Goal: Information Seeking & Learning: Learn about a topic

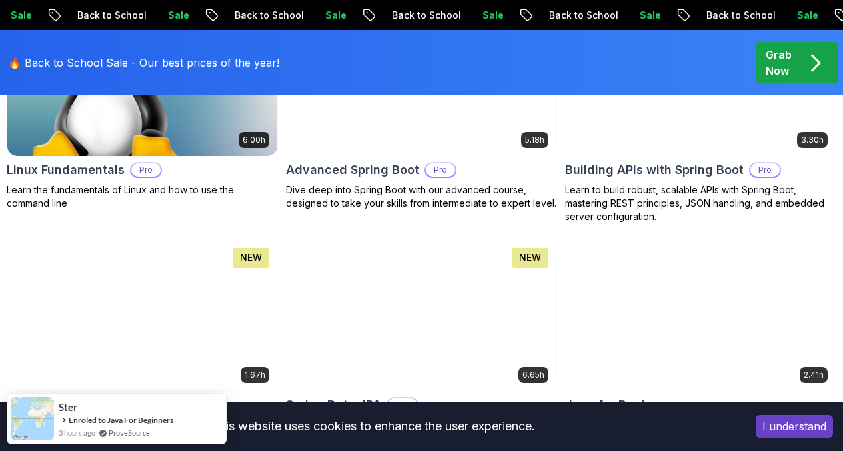
scroll to position [575, 0]
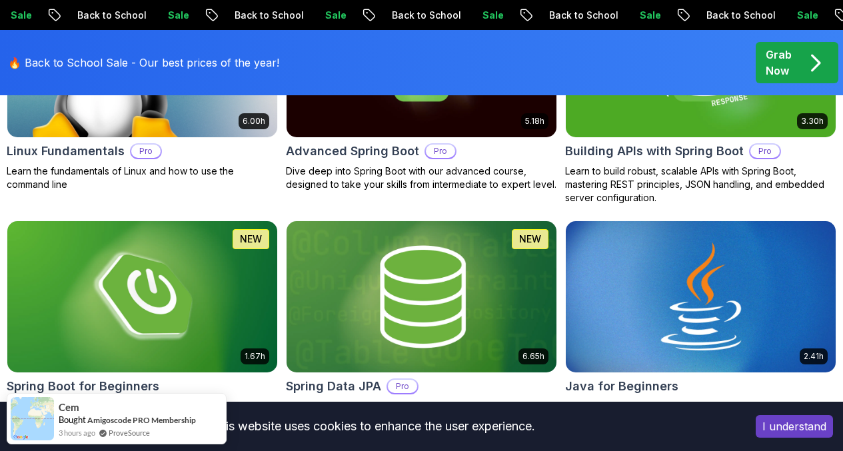
click at [277, 225] on img at bounding box center [142, 296] width 270 height 151
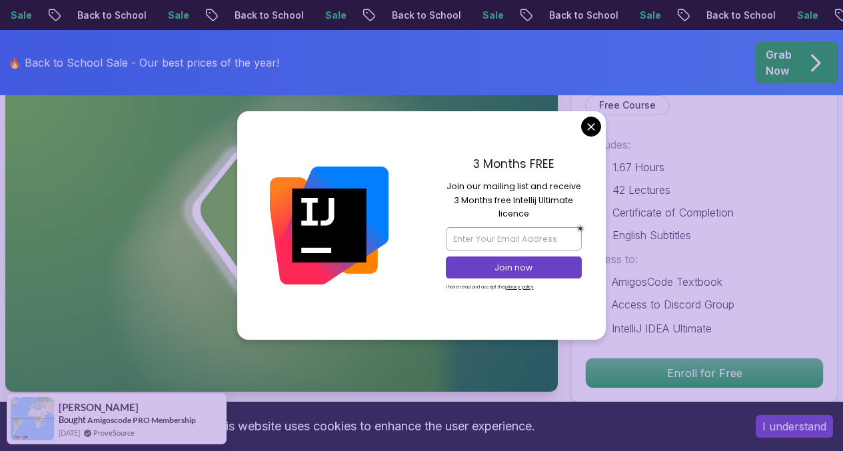
scroll to position [106, 0]
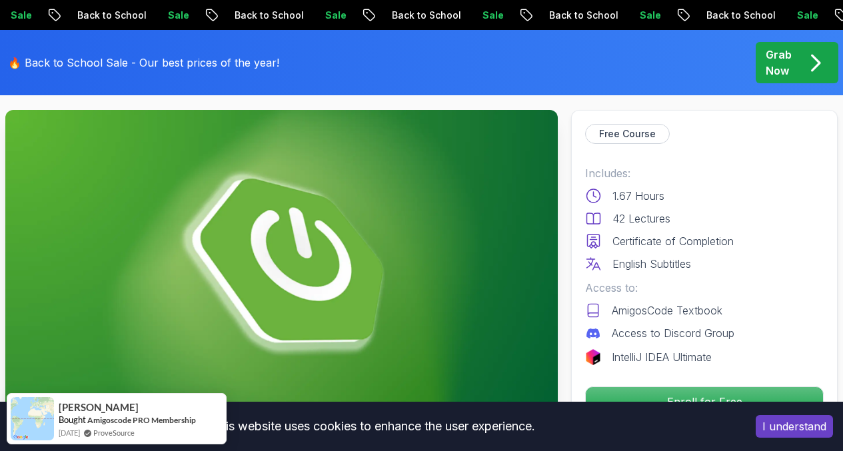
scroll to position [0, 0]
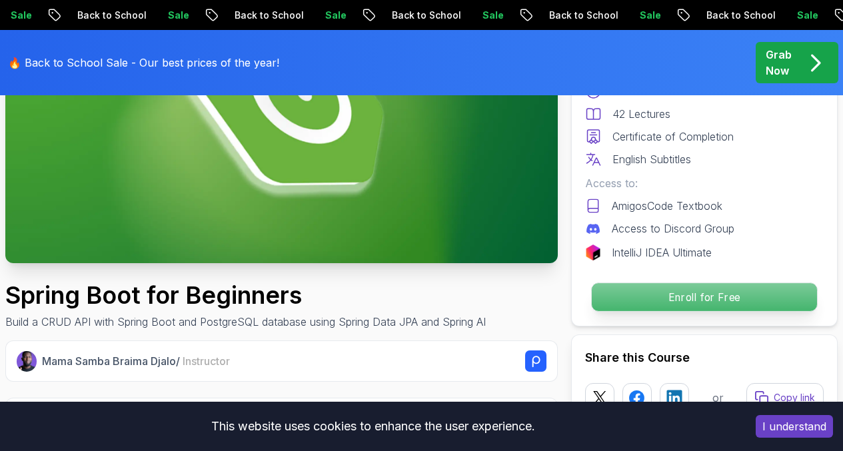
click at [643, 296] on p "Enroll for Free" at bounding box center [704, 297] width 225 height 28
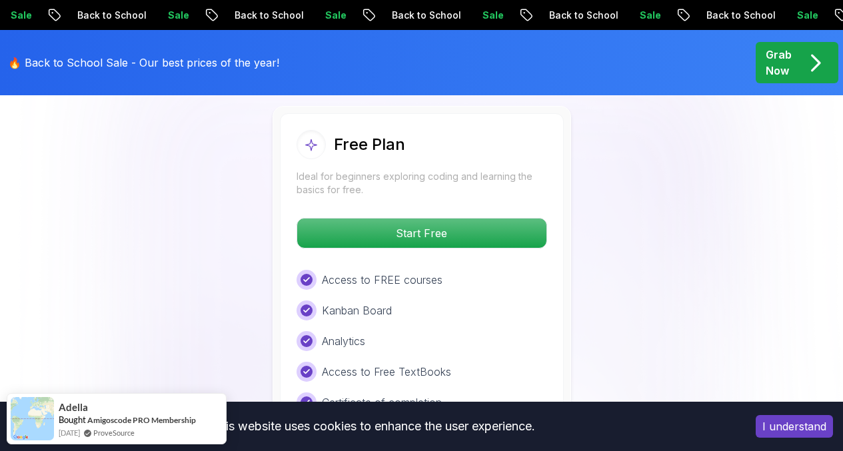
scroll to position [2850, 0]
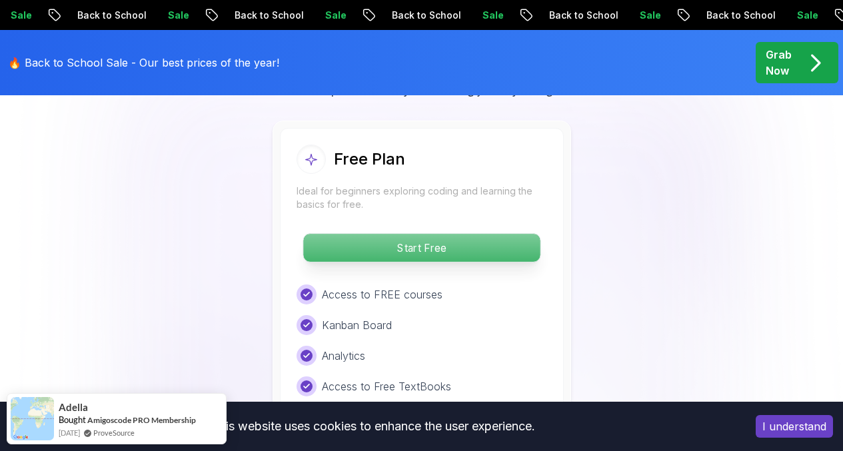
click at [493, 249] on p "Start Free" at bounding box center [421, 248] width 237 height 28
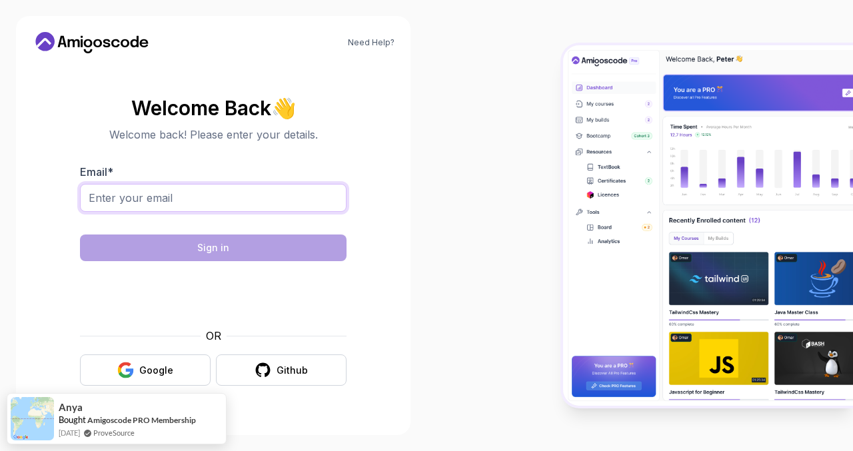
click at [320, 203] on input "Email *" at bounding box center [213, 198] width 267 height 28
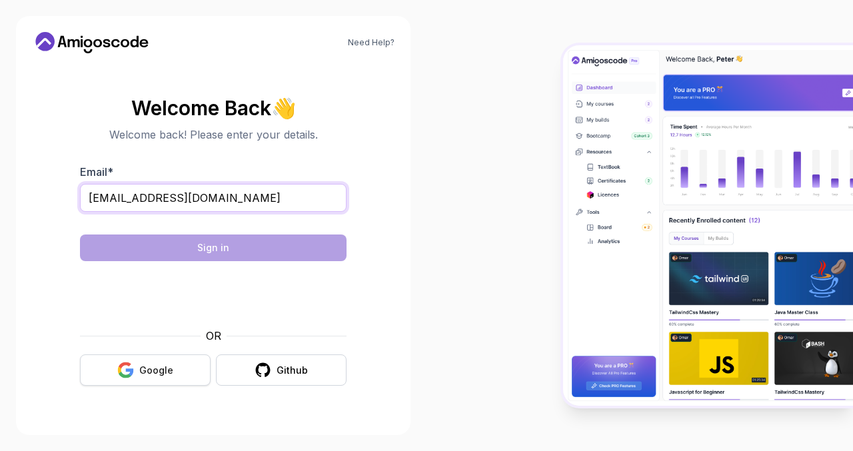
type input "[EMAIL_ADDRESS][DOMAIN_NAME]"
click at [121, 379] on button "Google" at bounding box center [145, 369] width 131 height 31
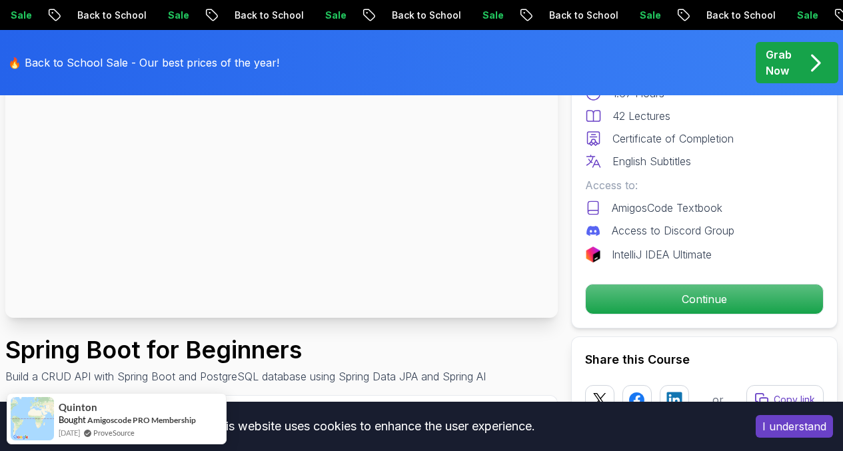
scroll to position [169, 0]
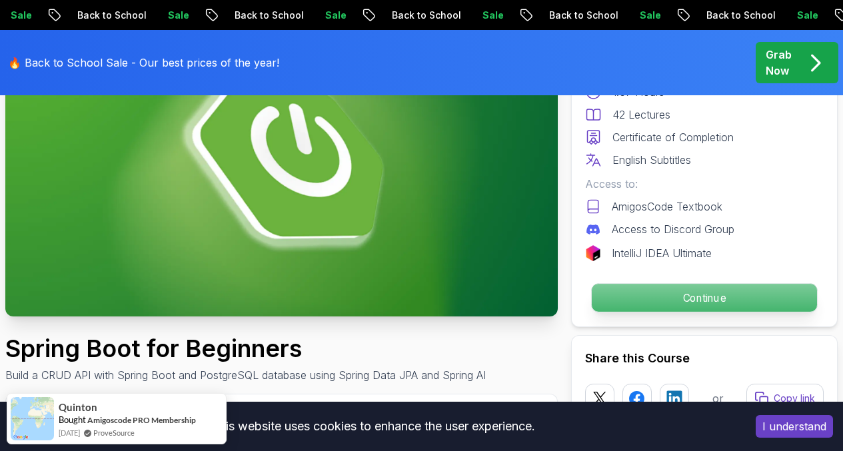
click at [654, 304] on p "Continue" at bounding box center [704, 298] width 225 height 28
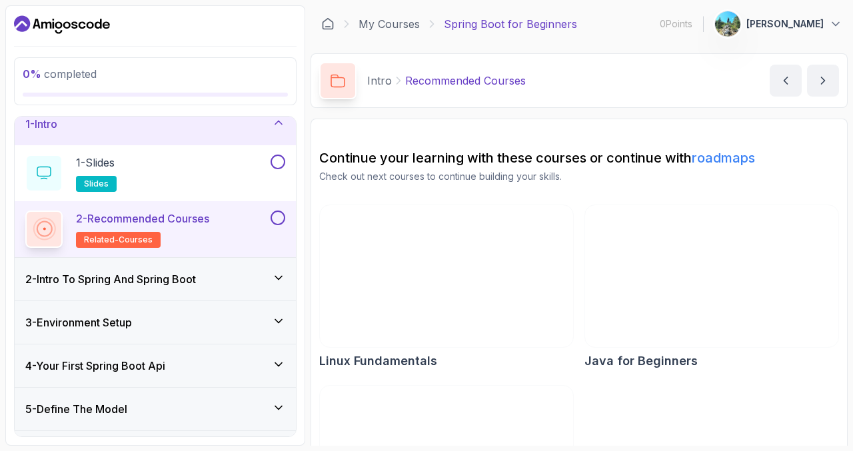
scroll to position [12, 0]
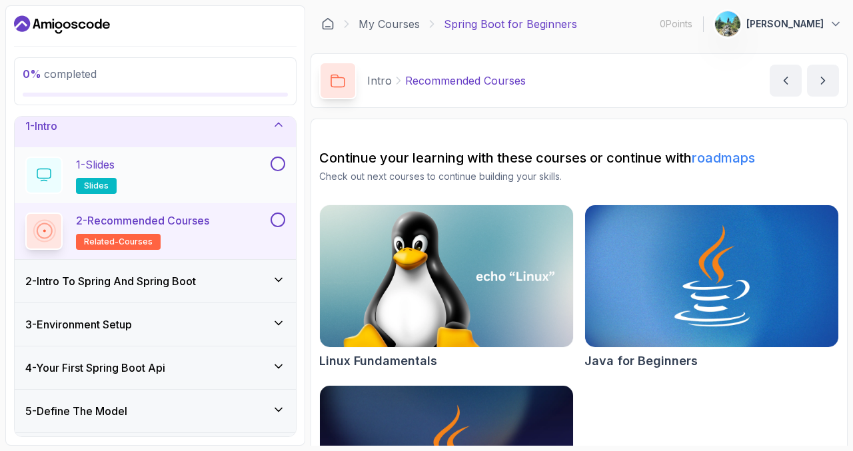
click at [233, 174] on div "1 - Slides slides" at bounding box center [146, 175] width 243 height 37
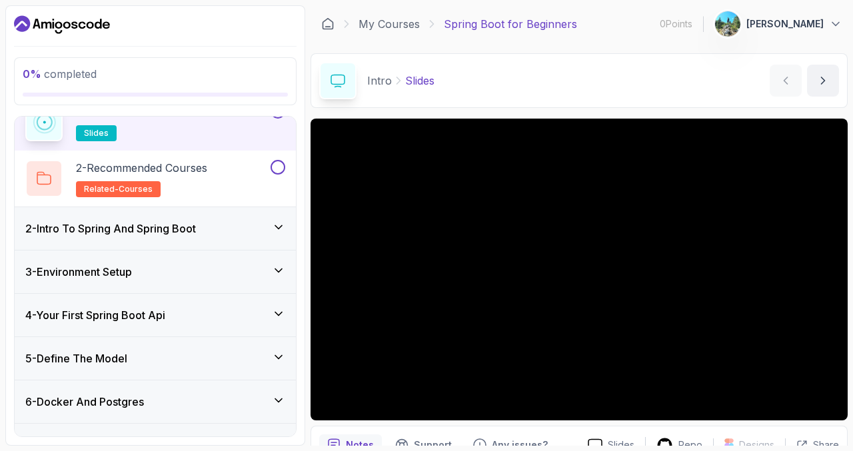
click at [209, 271] on div "3 - Environment Setup" at bounding box center [155, 272] width 260 height 16
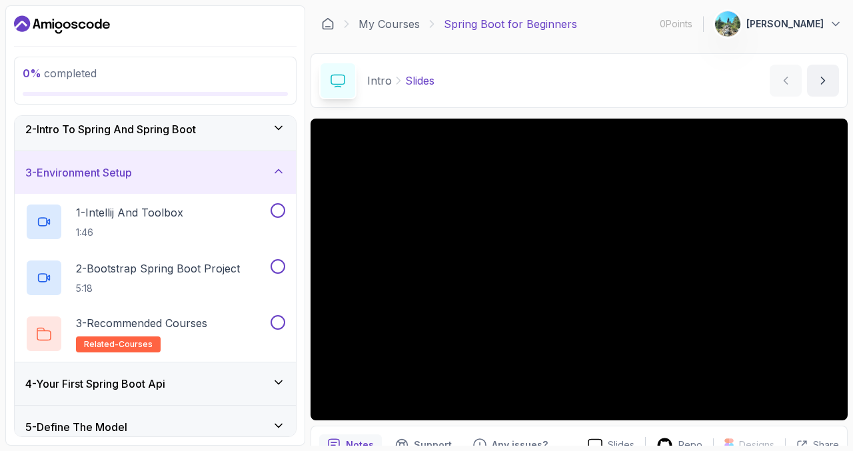
scroll to position [78, 0]
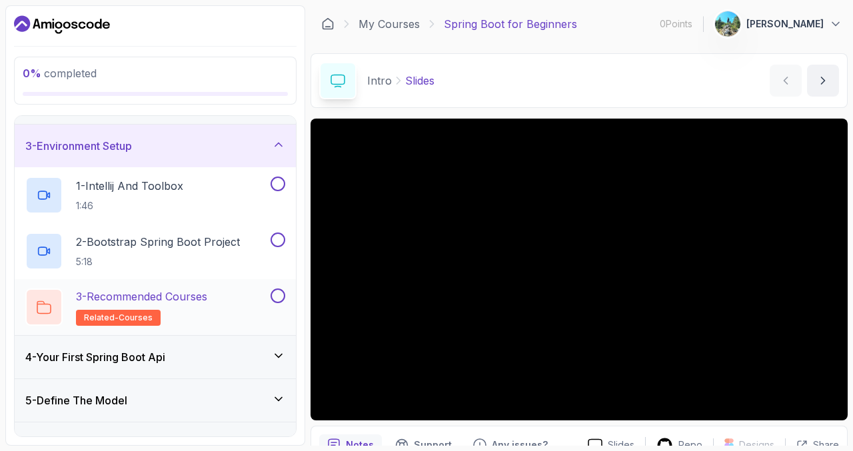
click at [226, 305] on div "3 - Recommended Courses related-courses" at bounding box center [146, 306] width 243 height 37
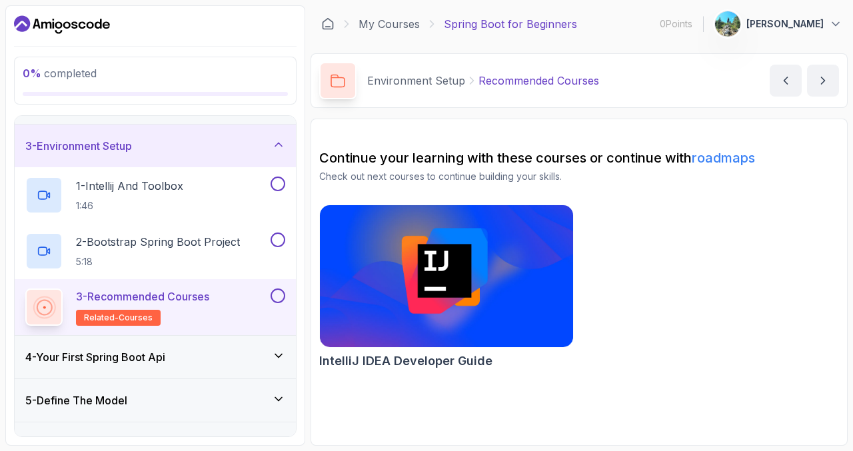
click at [218, 148] on div "3 - Environment Setup" at bounding box center [155, 146] width 260 height 16
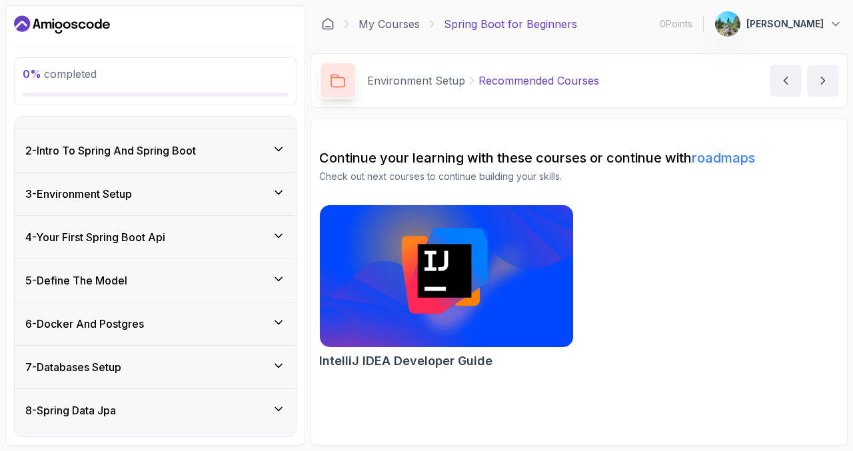
scroll to position [26, 0]
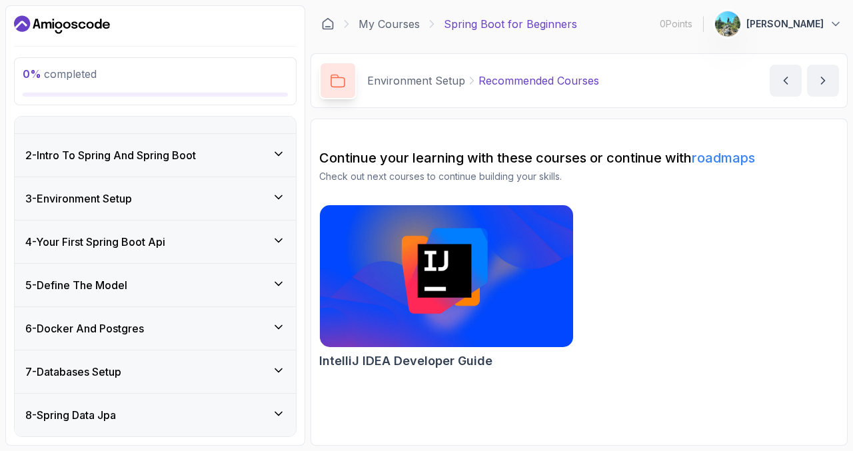
click at [212, 165] on div "2 - Intro To Spring And Spring Boot" at bounding box center [155, 155] width 281 height 43
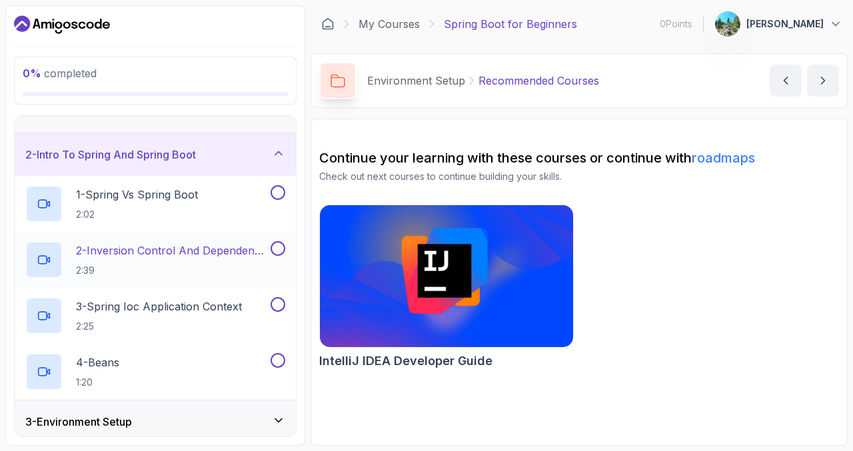
scroll to position [0, 0]
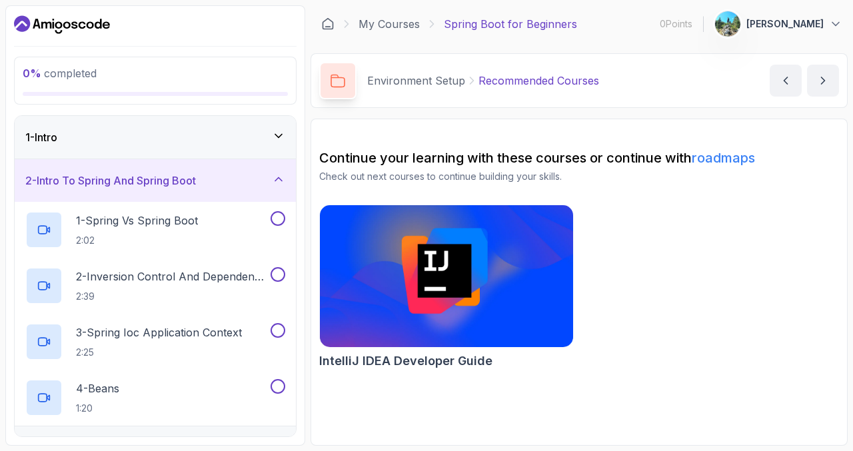
click at [249, 134] on div "1 - Intro" at bounding box center [155, 137] width 260 height 16
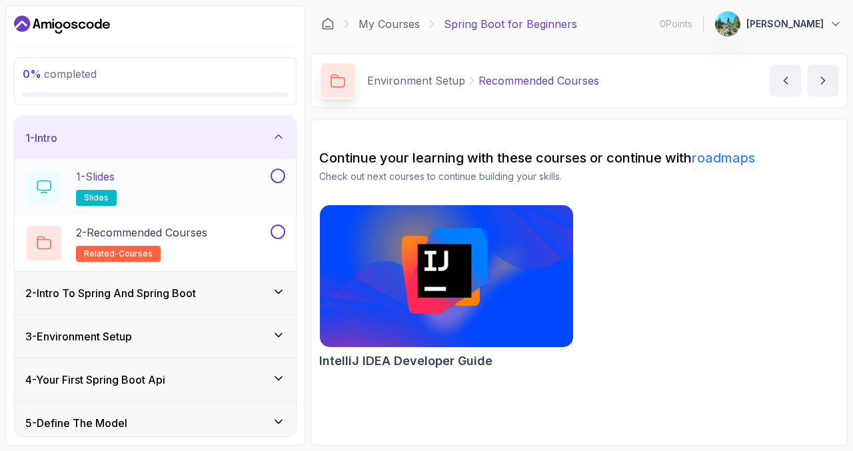
click at [219, 197] on div "1 - Slides slides" at bounding box center [146, 187] width 243 height 37
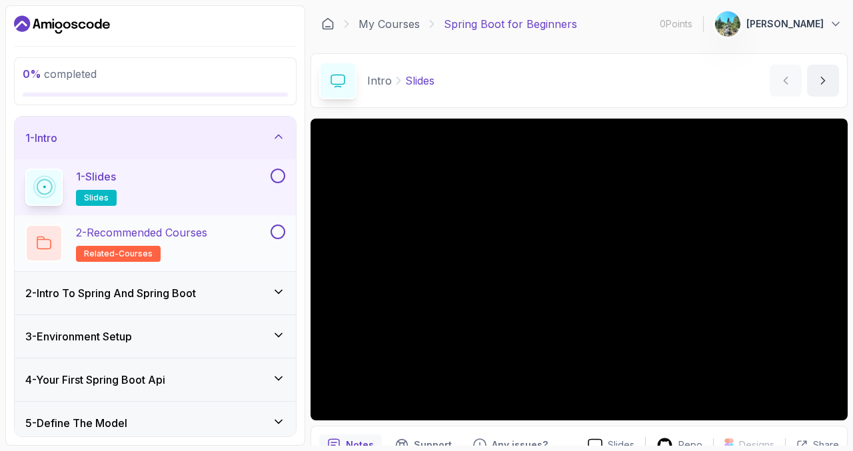
click at [271, 235] on button at bounding box center [278, 232] width 15 height 15
click at [272, 235] on icon at bounding box center [278, 231] width 12 height 13
click at [224, 235] on div "2 - Recommended Courses related-courses" at bounding box center [146, 243] width 243 height 37
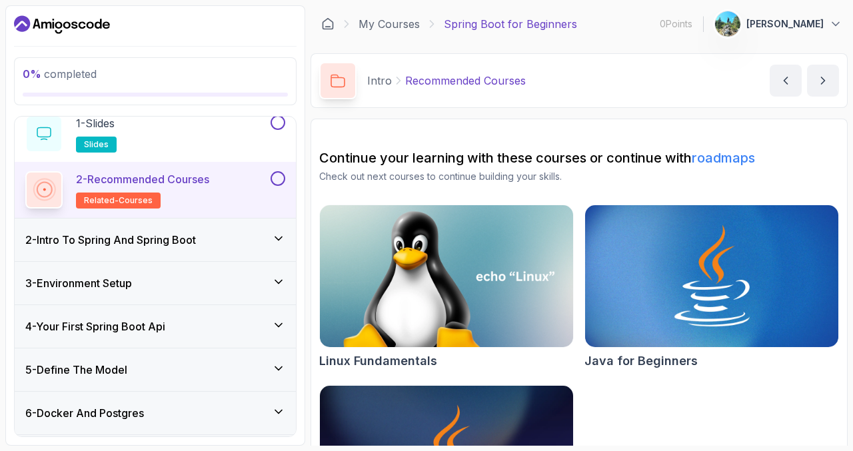
click at [251, 239] on div "2 - Intro To Spring And Spring Boot" at bounding box center [155, 240] width 260 height 16
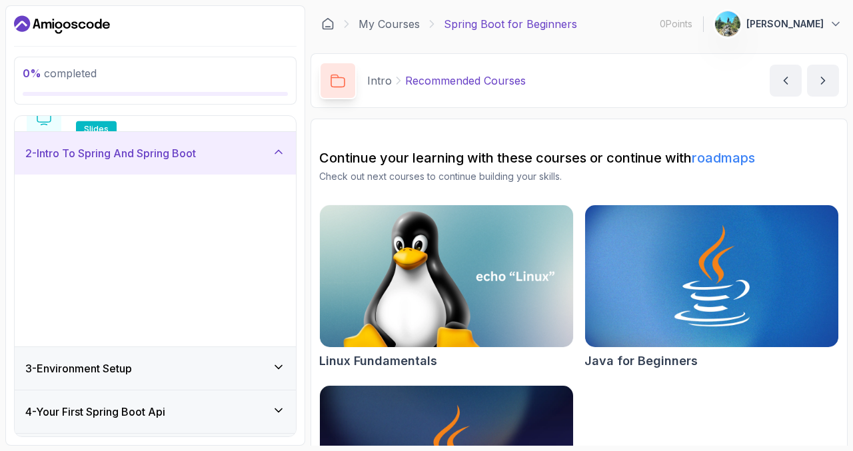
scroll to position [47, 0]
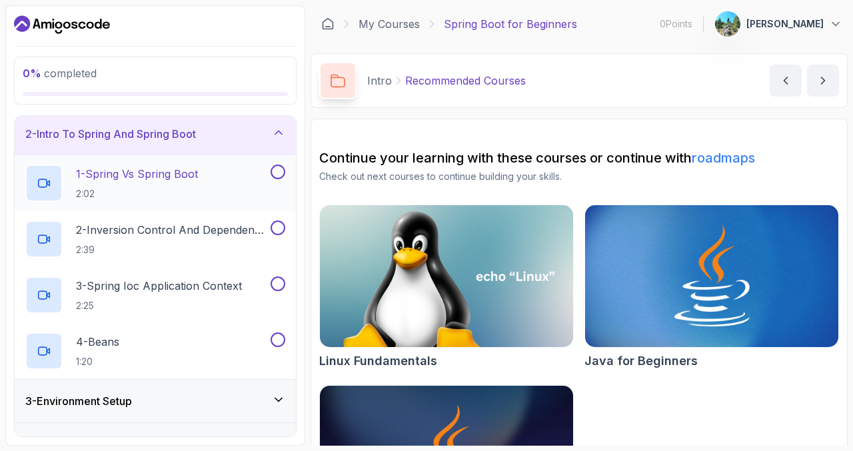
click at [224, 175] on div "1 - Spring Vs Spring Boot 2:02" at bounding box center [146, 183] width 243 height 37
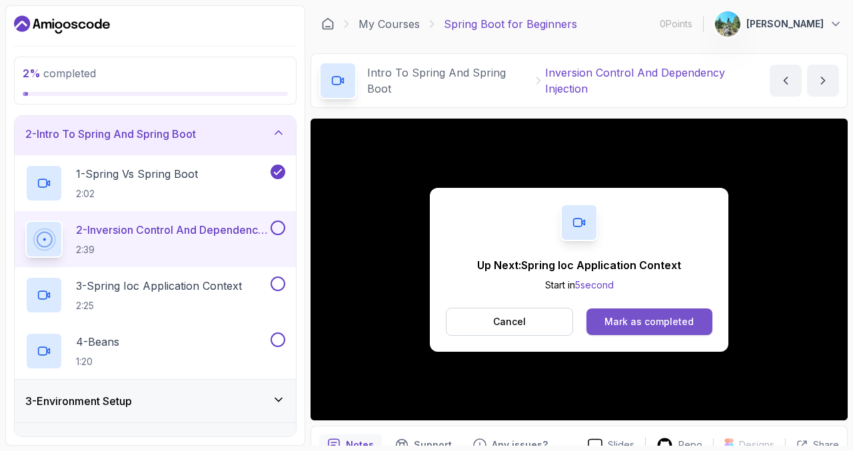
click at [658, 325] on div "Mark as completed" at bounding box center [648, 321] width 89 height 13
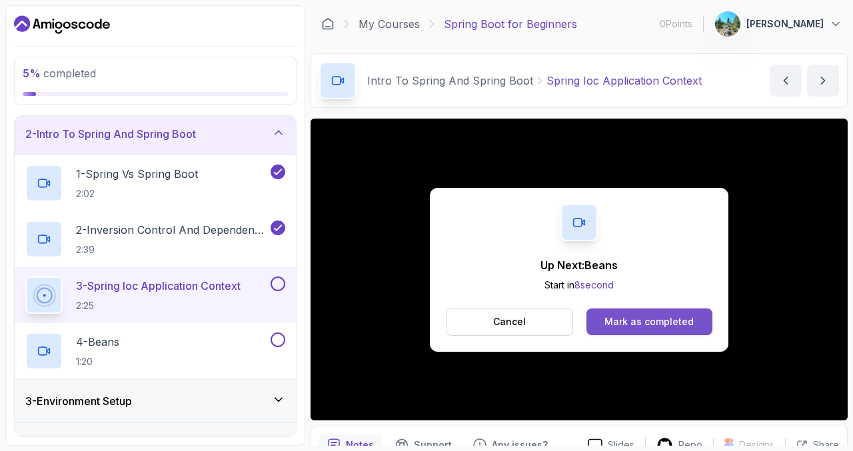
click at [608, 322] on div "Mark as completed" at bounding box center [648, 321] width 89 height 13
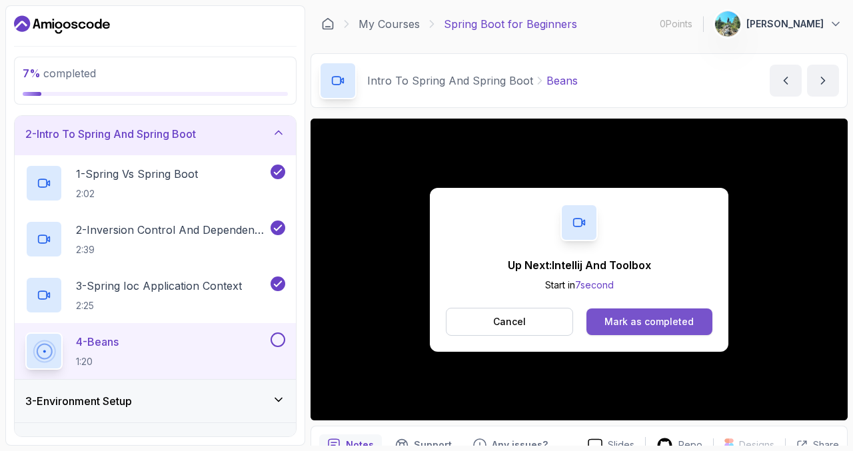
click at [612, 313] on button "Mark as completed" at bounding box center [649, 321] width 126 height 27
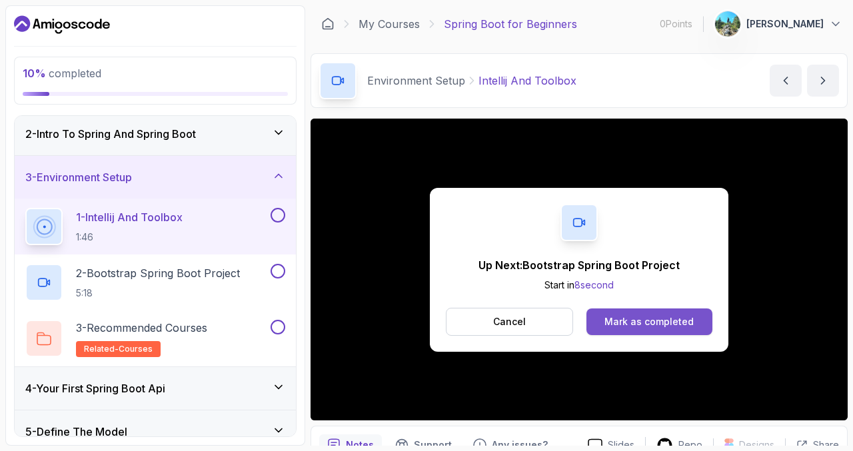
click at [629, 325] on div "Mark as completed" at bounding box center [648, 321] width 89 height 13
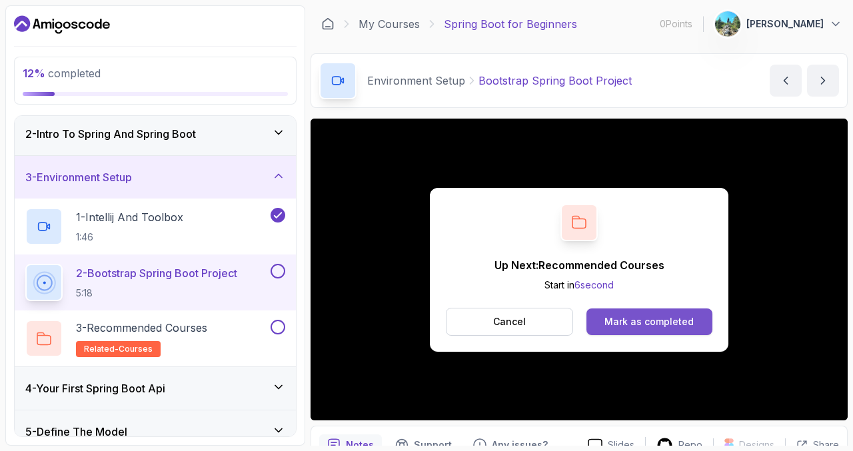
click at [598, 322] on button "Mark as completed" at bounding box center [649, 321] width 126 height 27
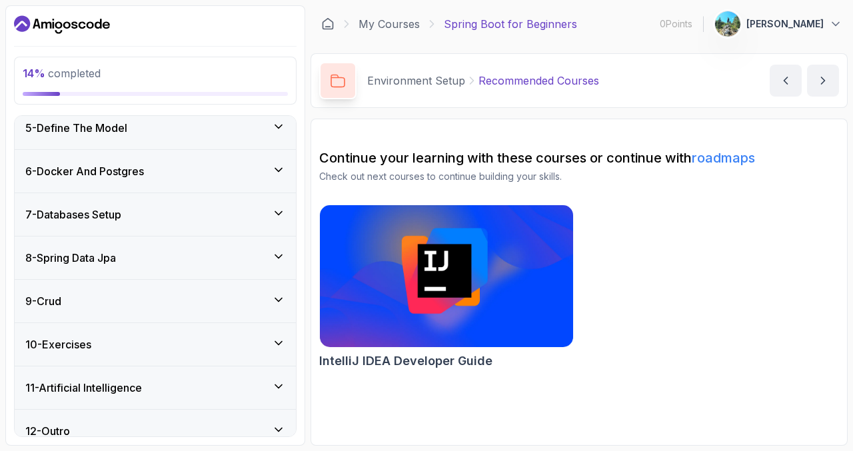
scroll to position [366, 0]
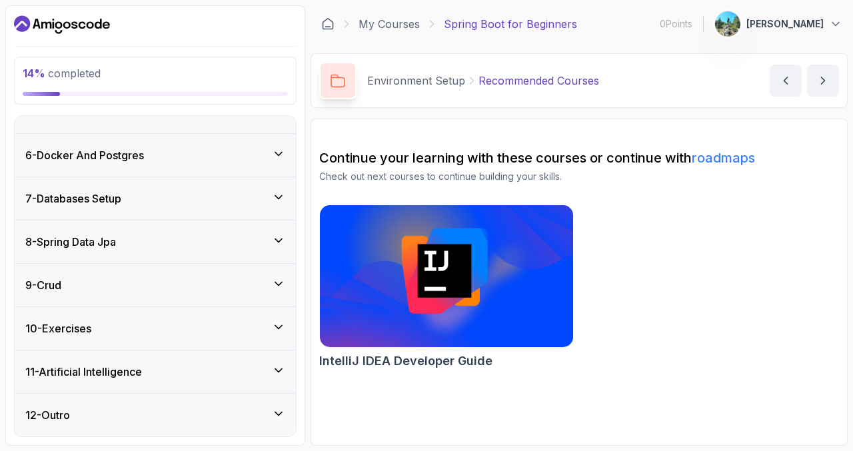
click at [260, 331] on div "10 - Exercises" at bounding box center [155, 328] width 260 height 16
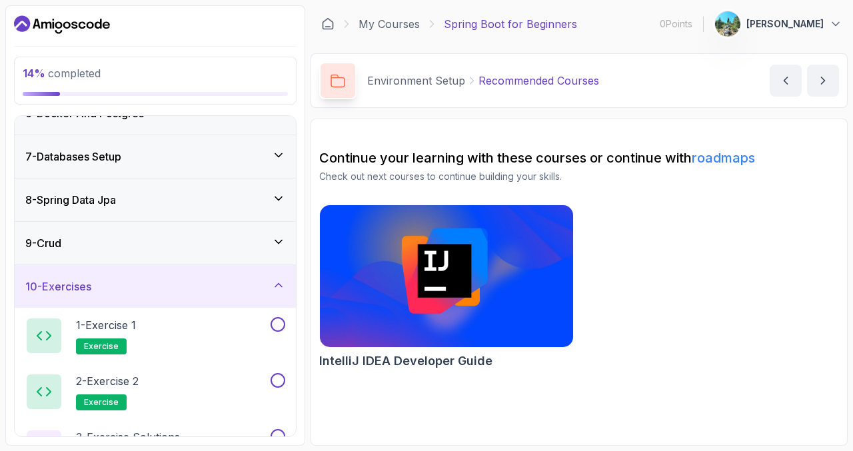
scroll to position [209, 0]
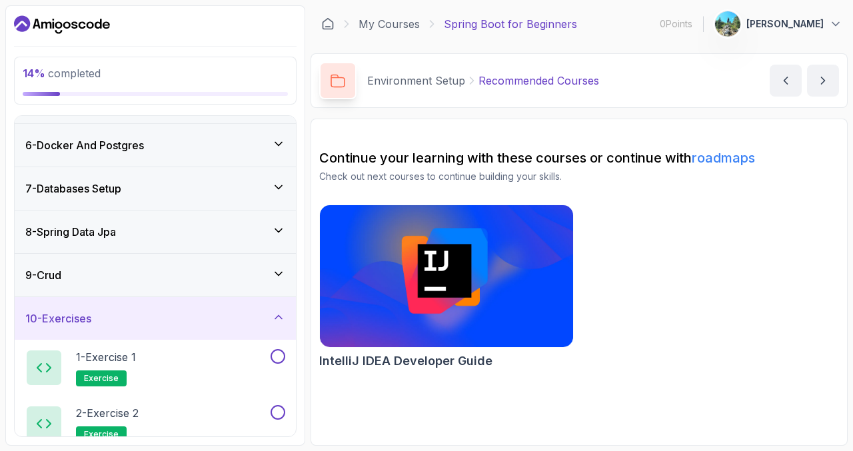
click at [258, 311] on div "10 - Exercises" at bounding box center [155, 318] width 260 height 16
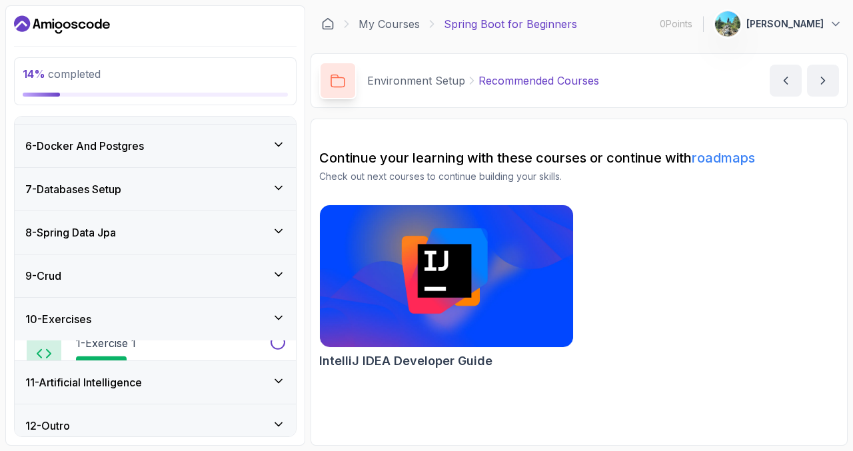
scroll to position [199, 0]
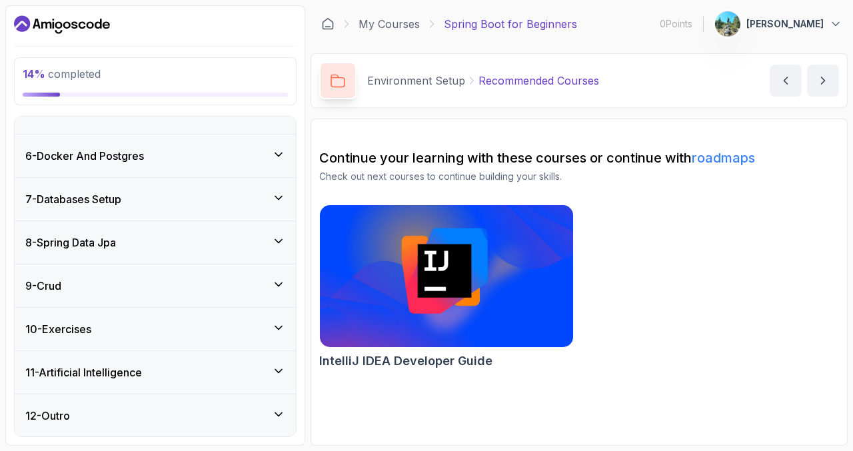
click at [269, 280] on div "9 - Crud" at bounding box center [155, 286] width 260 height 16
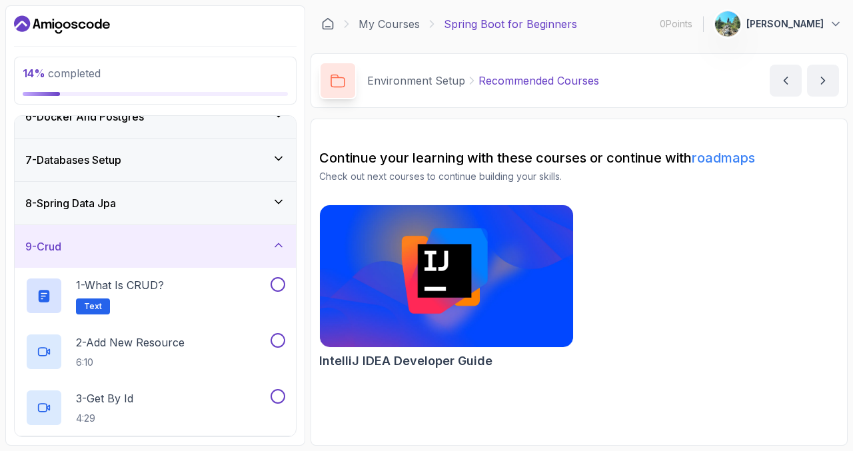
click at [266, 255] on div "9 - Crud" at bounding box center [155, 246] width 281 height 43
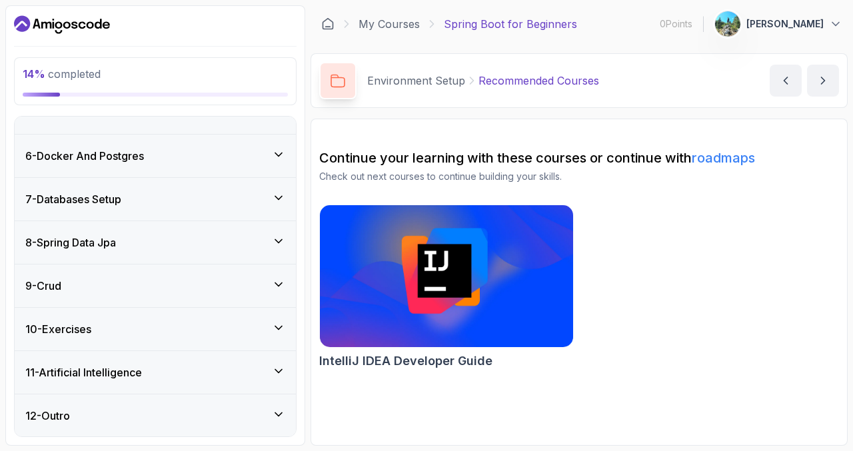
click at [262, 225] on div "8 - Spring Data Jpa" at bounding box center [155, 242] width 281 height 43
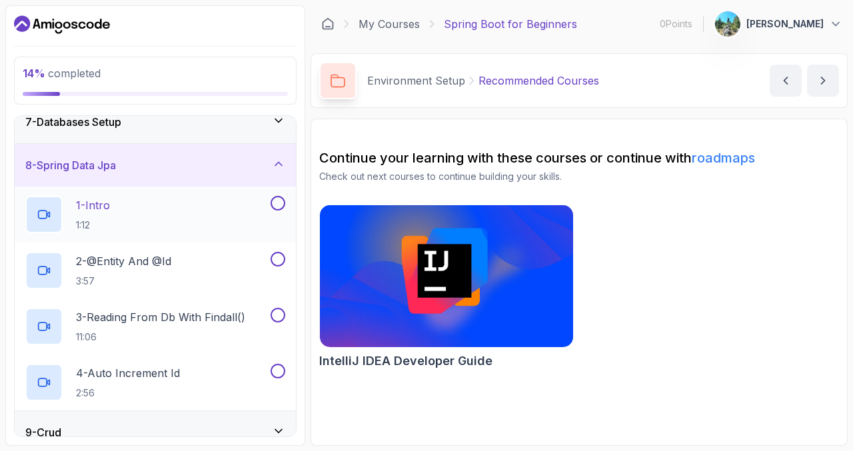
scroll to position [220, 0]
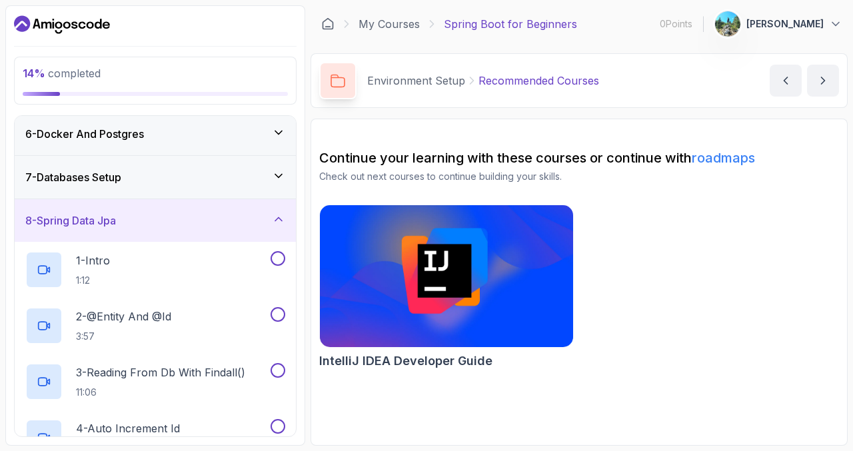
click at [259, 231] on div "8 - Spring Data Jpa" at bounding box center [155, 220] width 281 height 43
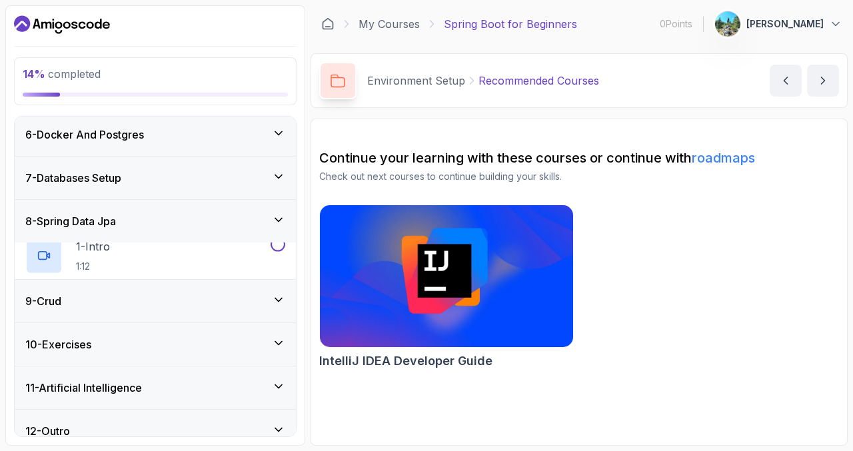
scroll to position [199, 0]
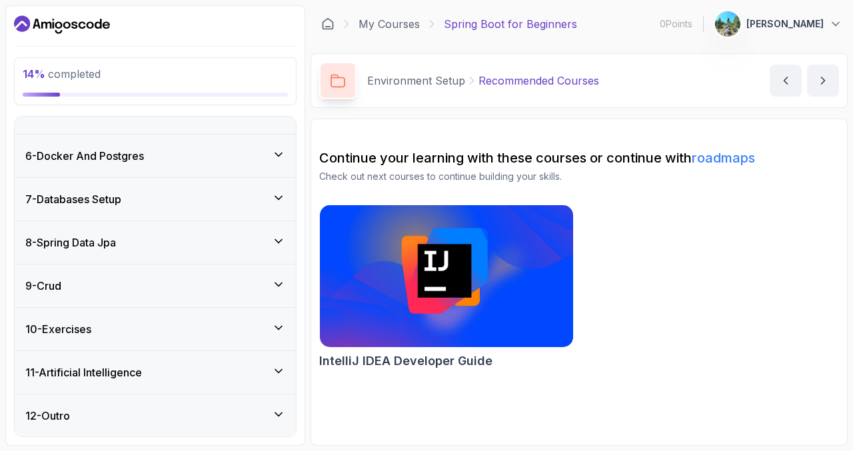
click at [261, 191] on div "7 - Databases Setup" at bounding box center [155, 199] width 260 height 16
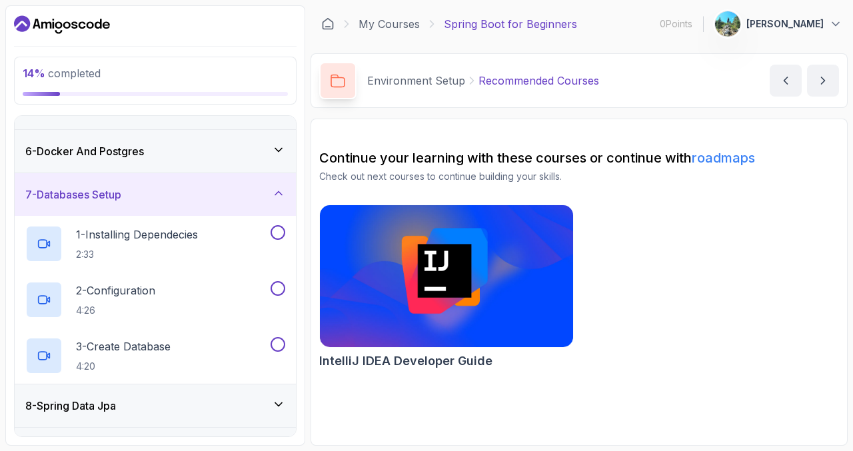
click at [259, 202] on div "7 - Databases Setup" at bounding box center [155, 195] width 260 height 16
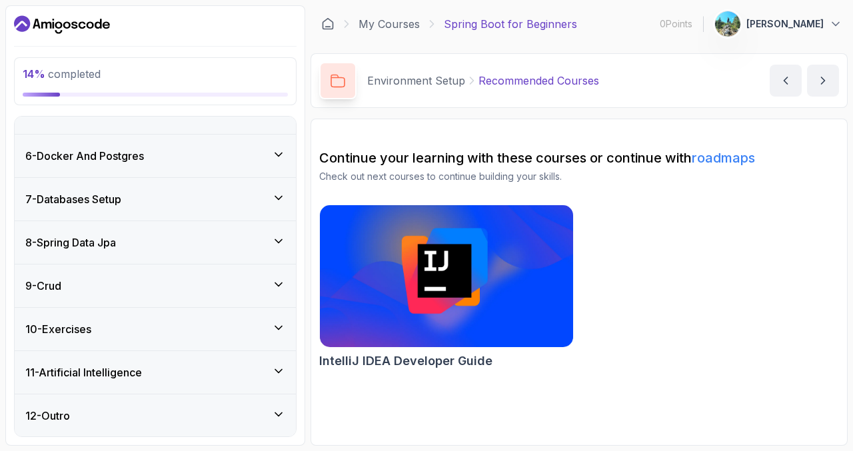
click at [252, 156] on div "6 - Docker And Postgres" at bounding box center [155, 156] width 260 height 16
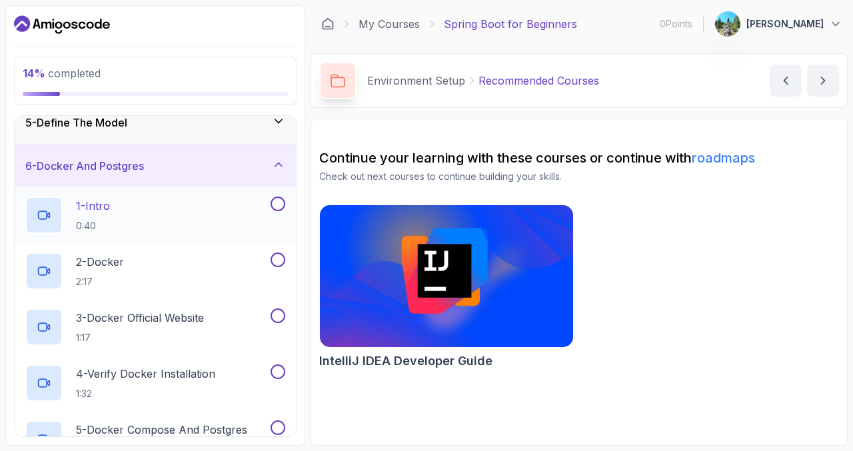
scroll to position [181, 0]
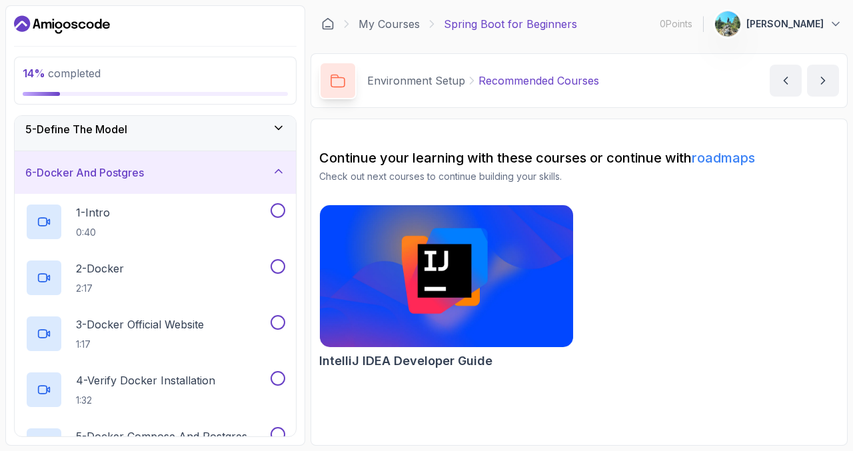
click at [255, 177] on div "6 - Docker And Postgres" at bounding box center [155, 173] width 260 height 16
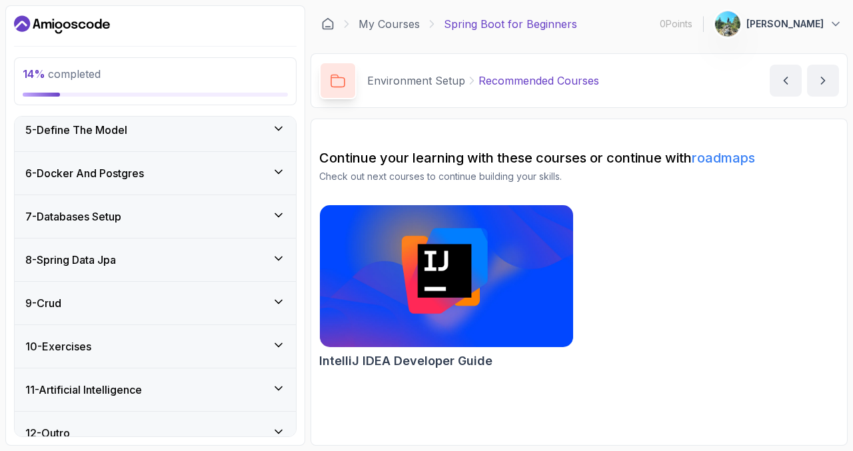
click at [251, 141] on div "5 - Define The Model" at bounding box center [155, 130] width 281 height 43
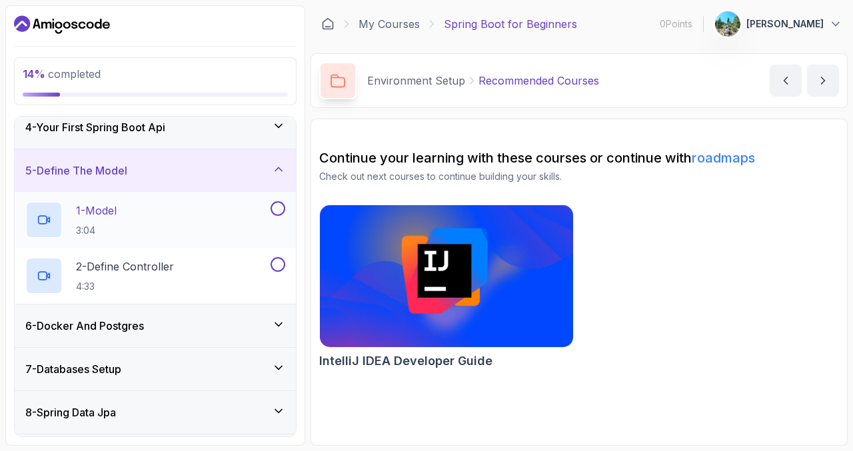
scroll to position [122, 0]
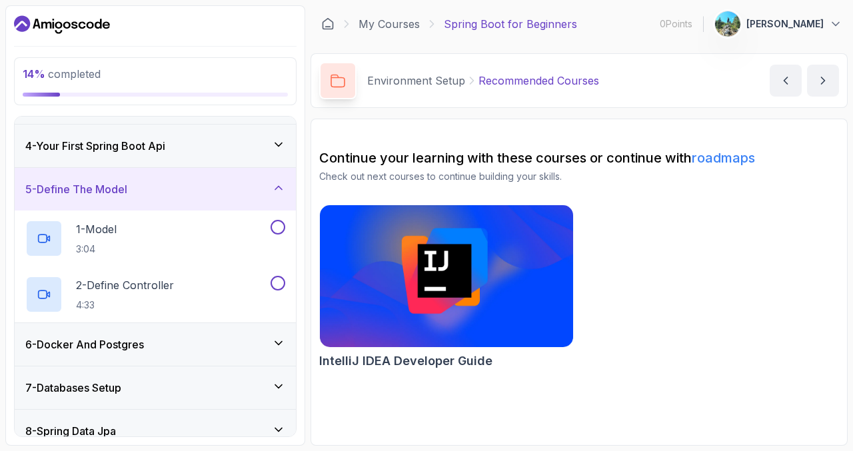
click at [248, 189] on div "5 - Define The Model" at bounding box center [155, 189] width 260 height 16
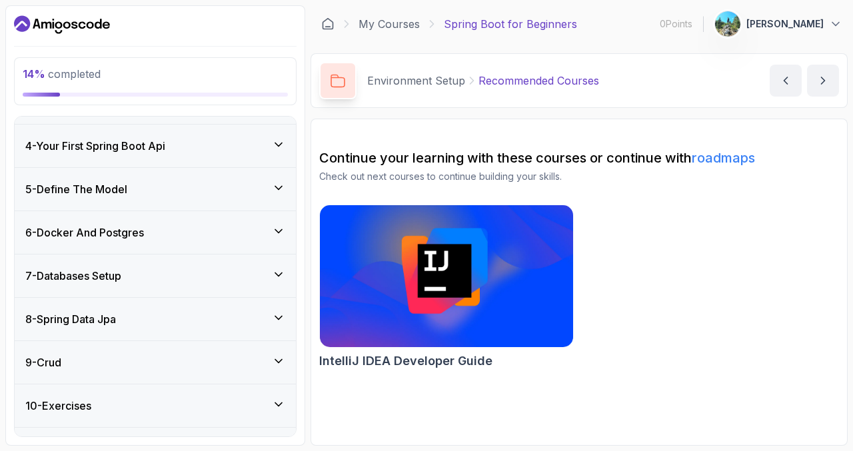
scroll to position [91, 0]
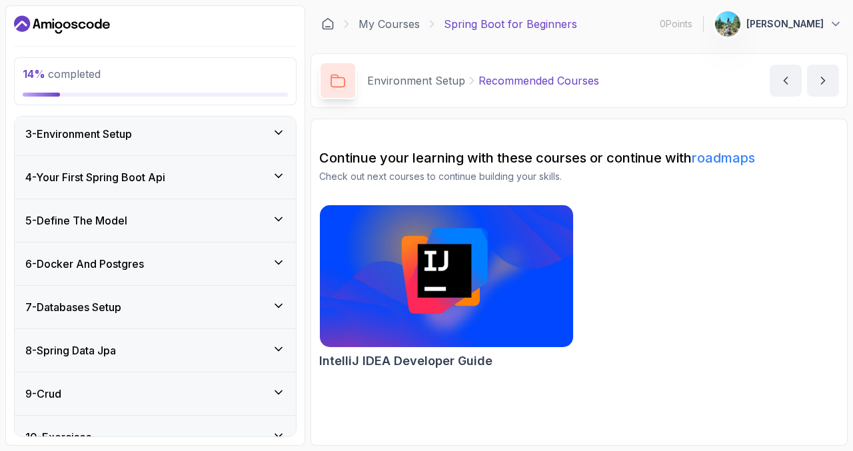
click at [241, 183] on div "4 - Your First Spring Boot Api" at bounding box center [155, 177] width 260 height 16
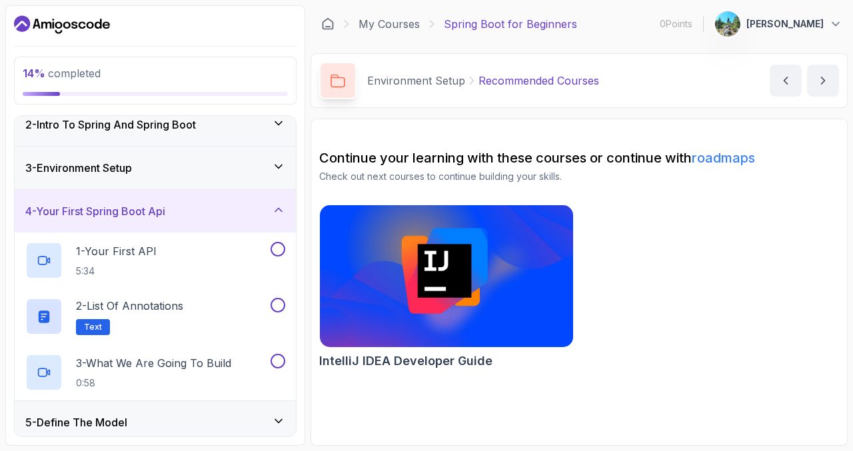
scroll to position [59, 0]
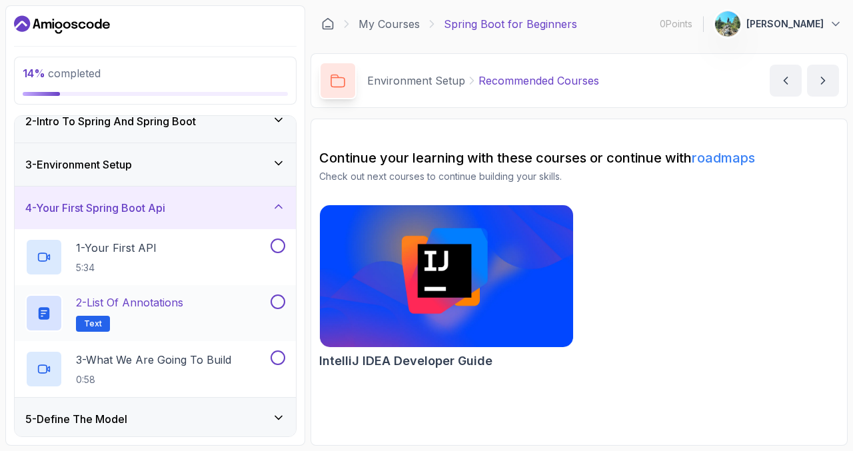
click at [239, 300] on div "2 - List of Annotations Text" at bounding box center [146, 312] width 243 height 37
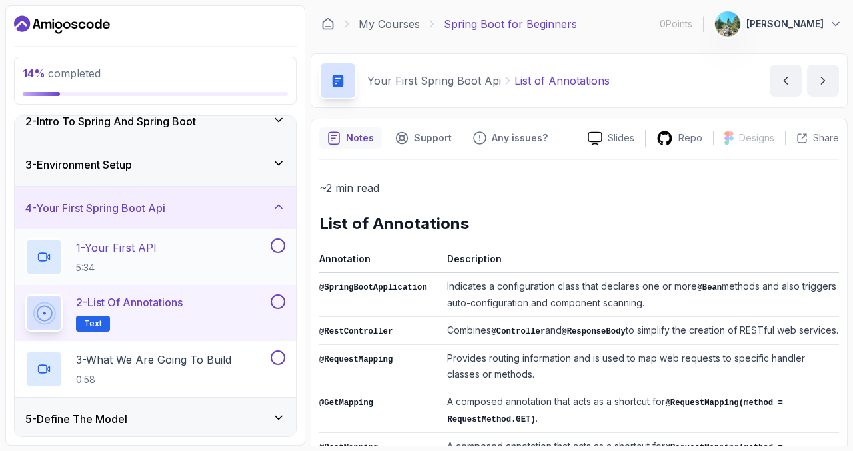
click at [285, 246] on div "1 - Your First API 5:34" at bounding box center [155, 257] width 281 height 56
click at [229, 247] on div "1 - Your First API 5:34" at bounding box center [146, 257] width 243 height 37
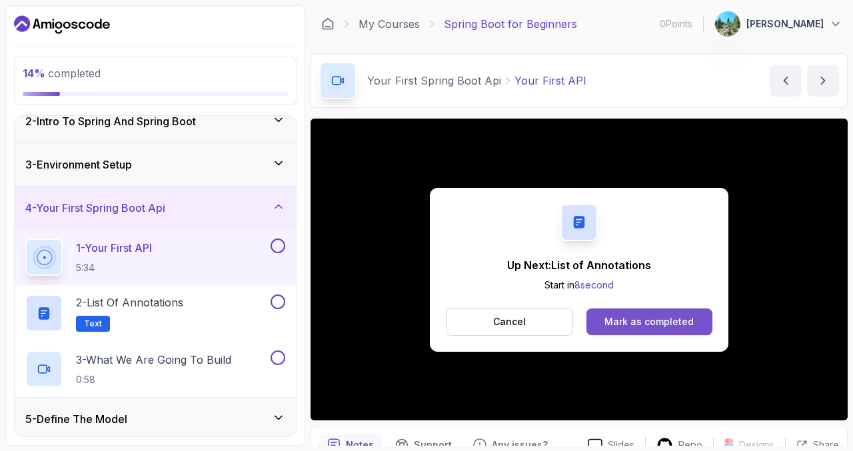
click at [647, 326] on div "Mark as completed" at bounding box center [648, 321] width 89 height 13
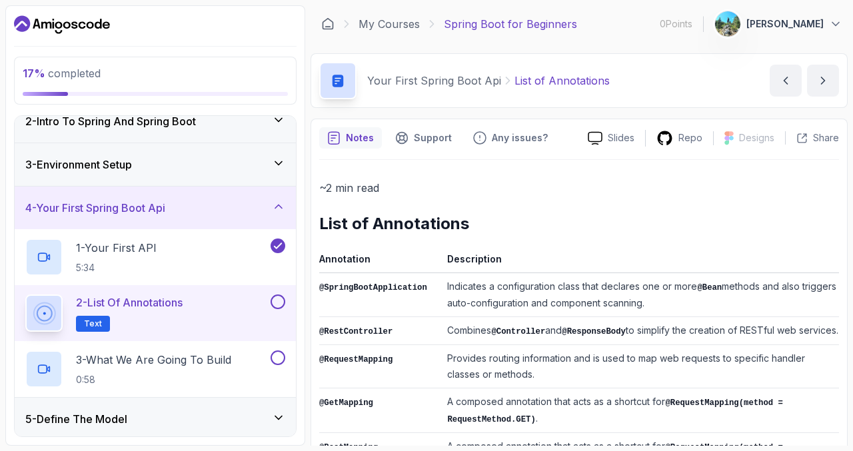
click at [276, 308] on button at bounding box center [278, 301] width 15 height 15
click at [231, 358] on p "3 - What We Are Going To Build" at bounding box center [153, 360] width 155 height 16
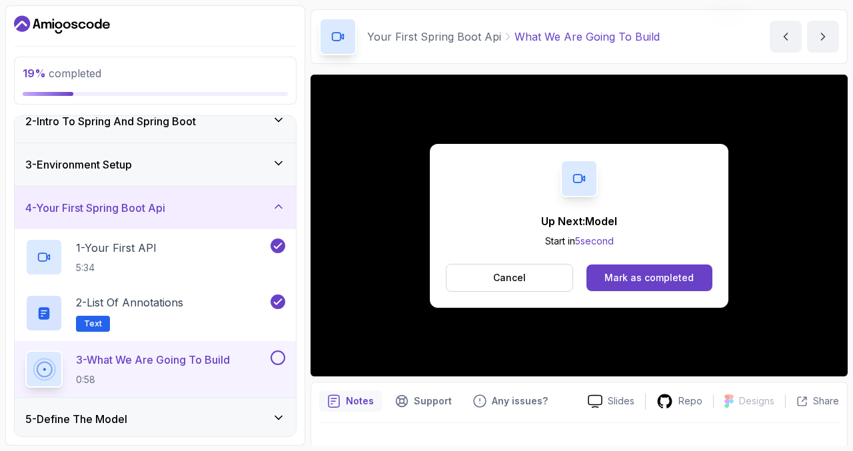
scroll to position [67, 0]
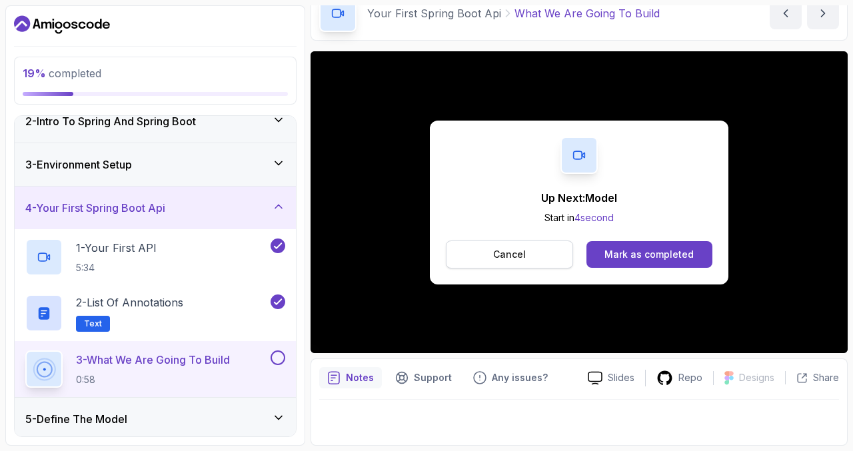
click at [485, 249] on button "Cancel" at bounding box center [509, 255] width 127 height 28
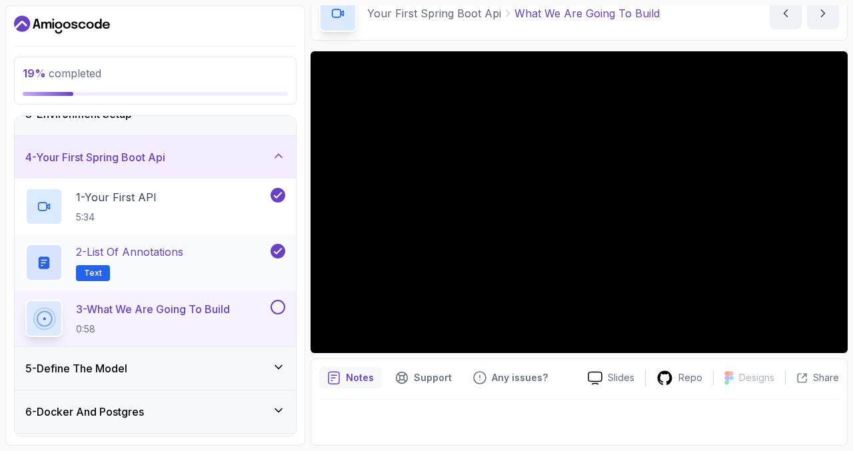
scroll to position [119, 0]
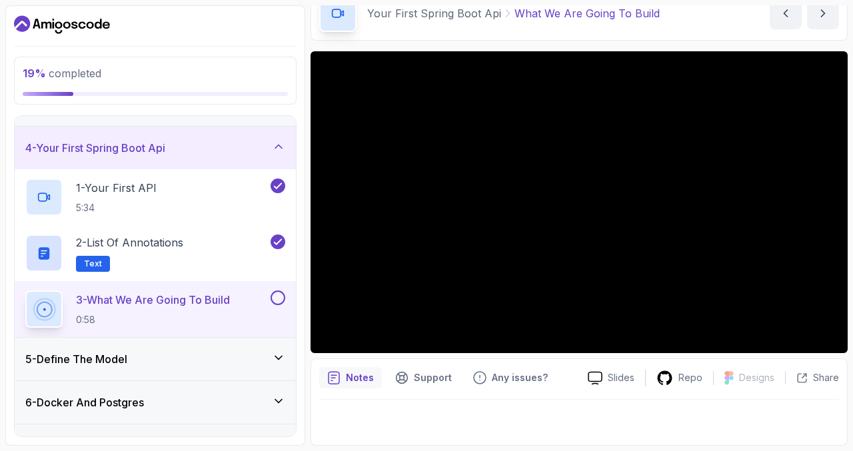
click at [280, 294] on button at bounding box center [278, 297] width 15 height 15
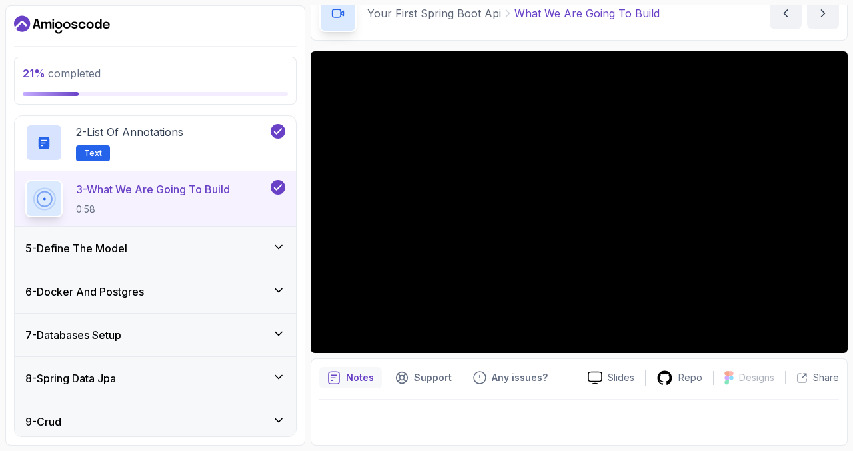
click at [279, 247] on icon at bounding box center [278, 247] width 13 height 13
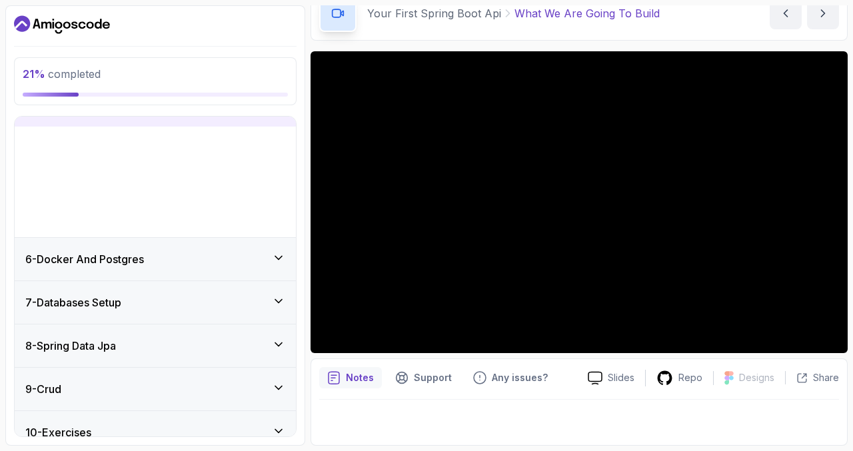
scroll to position [199, 0]
